Goal: Transaction & Acquisition: Purchase product/service

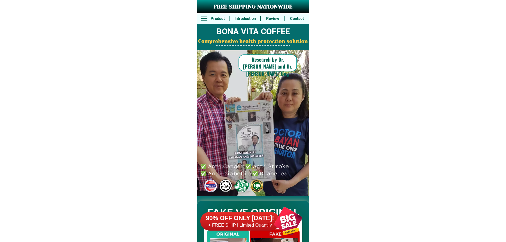
click at [282, 221] on div at bounding box center [288, 221] width 42 height 42
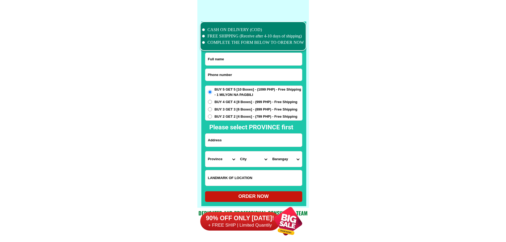
scroll to position [4126, 0]
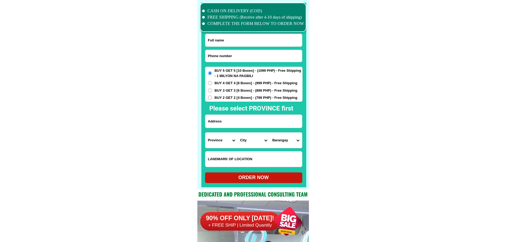
click at [231, 58] on input "Input phone_number" at bounding box center [253, 56] width 97 height 12
paste input "09565926684"
type input "09565926684"
click at [217, 42] on input "Input full_name" at bounding box center [253, 40] width 97 height 12
paste input "[PERSON_NAME]"
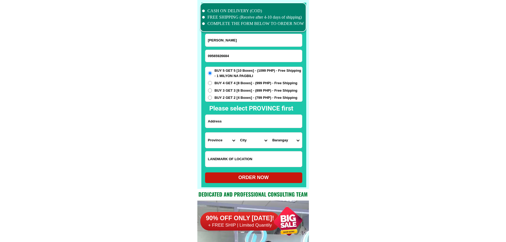
type input "[PERSON_NAME]"
click at [236, 123] on input "Input address" at bounding box center [253, 121] width 97 height 13
paste input "Albina Latiga Poblacion [GEOGRAPHIC_DATA]"
type input "Albina Latiga Poblacion [GEOGRAPHIC_DATA]"
click at [217, 142] on select "Province [GEOGRAPHIC_DATA] [GEOGRAPHIC_DATA] [GEOGRAPHIC_DATA] [GEOGRAPHIC_DATA…" at bounding box center [221, 139] width 32 height 15
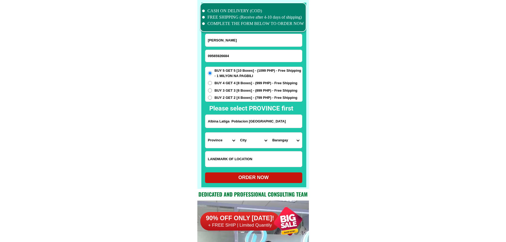
select select "63_464"
click at [205, 132] on select "Province [GEOGRAPHIC_DATA] [GEOGRAPHIC_DATA] [GEOGRAPHIC_DATA] [GEOGRAPHIC_DATA…" at bounding box center [221, 139] width 32 height 15
click at [253, 143] on select "City" at bounding box center [253, 139] width 32 height 15
select select "63_4647901"
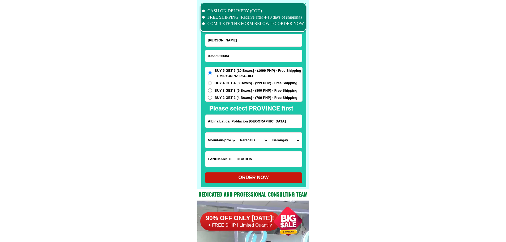
click at [286, 141] on select "Barangay Anonat Bacarni Bananao Bantay [PERSON_NAME] Buringal [PERSON_NAME] Pal…" at bounding box center [285, 139] width 32 height 15
select select "63_46479017367"
drag, startPoint x: 354, startPoint y: 153, endPoint x: 344, endPoint y: 156, distance: 9.9
click at [262, 173] on form "Albina Latiga 09565926684 ORDER NOW [GEOGRAPHIC_DATA] [GEOGRAPHIC_DATA] [GEOGRA…" at bounding box center [253, 108] width 97 height 149
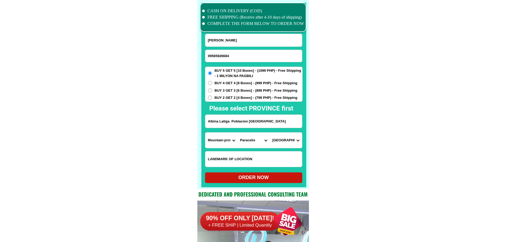
click at [260, 179] on div "ORDER NOW" at bounding box center [253, 177] width 97 height 7
radio input "true"
